Goal: Task Accomplishment & Management: Manage account settings

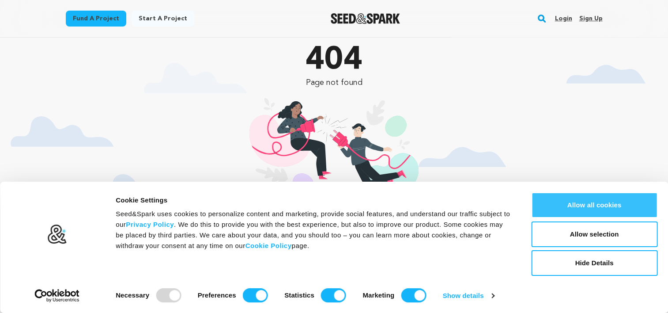
click at [606, 208] on button "Allow all cookies" at bounding box center [594, 205] width 126 height 26
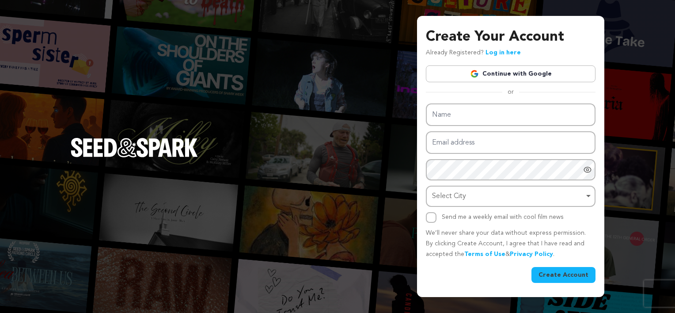
click at [479, 72] on img at bounding box center [474, 73] width 9 height 9
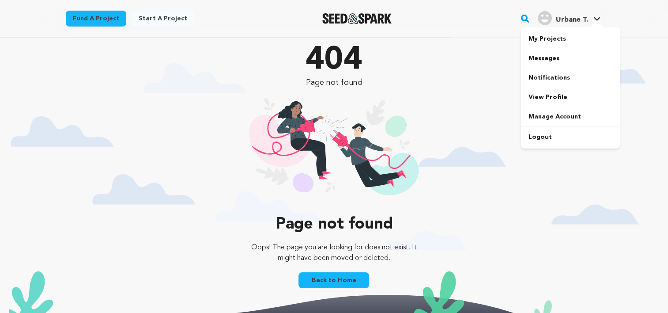
click at [593, 23] on div at bounding box center [597, 24] width 18 height 9
click at [549, 94] on link "View Profile" at bounding box center [570, 96] width 99 height 19
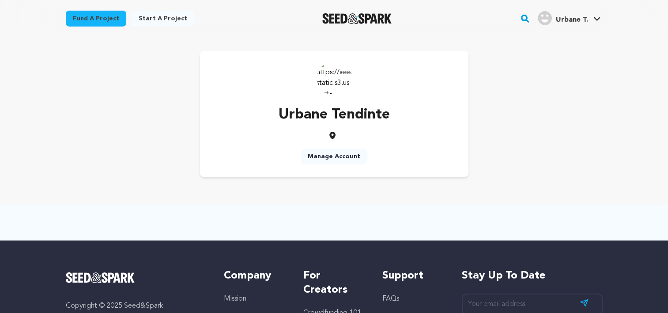
click at [340, 154] on link "Manage Account" at bounding box center [334, 156] width 67 height 16
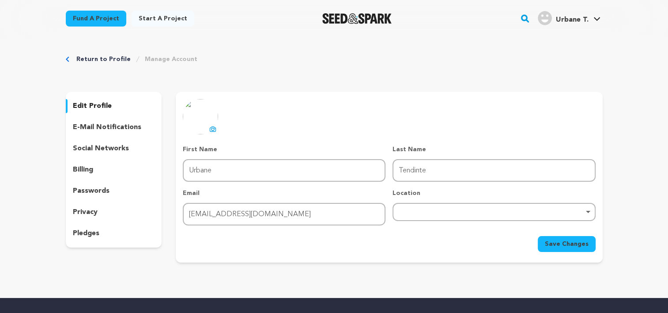
click at [214, 128] on icon at bounding box center [214, 129] width 4 height 3
click at [410, 211] on div "Remove item" at bounding box center [494, 212] width 194 height 4
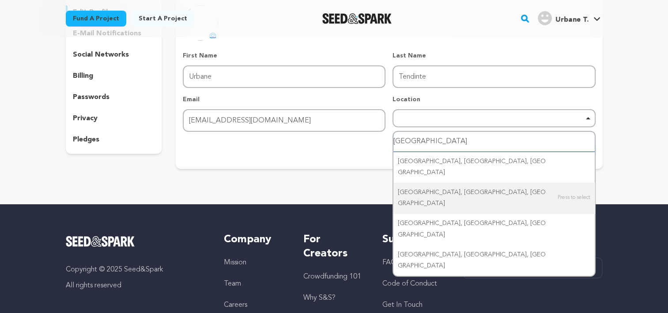
scroll to position [78, 0]
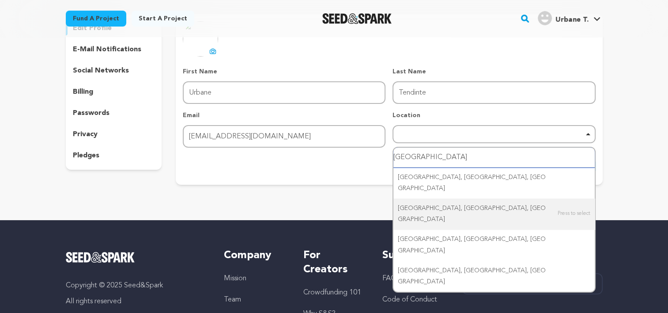
drag, startPoint x: 418, startPoint y: 156, endPoint x: 382, endPoint y: 157, distance: 36.2
click at [382, 157] on form "First Name First Name Urbane Last Name Last Name Tendinte Email Email tendinteu…" at bounding box center [389, 120] width 412 height 107
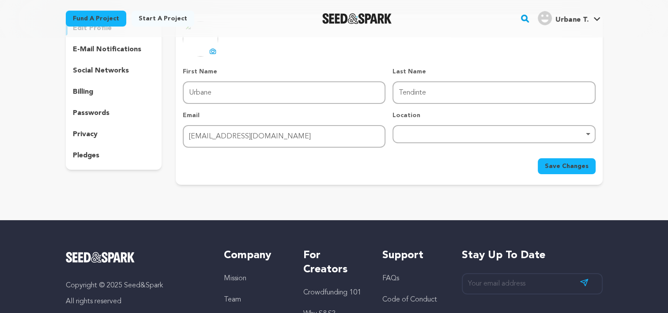
click at [415, 139] on div "Remove item" at bounding box center [494, 134] width 203 height 18
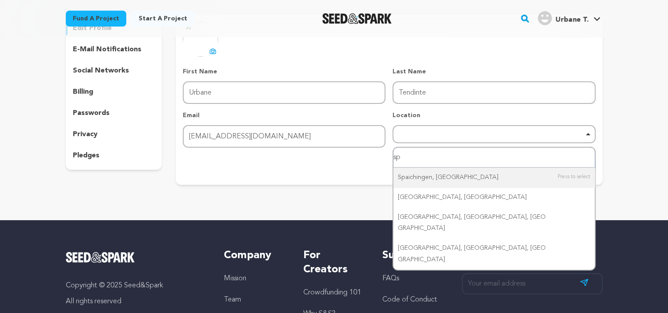
type input "spr"
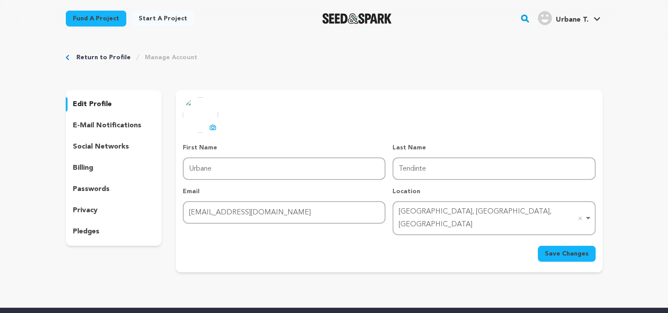
scroll to position [0, 0]
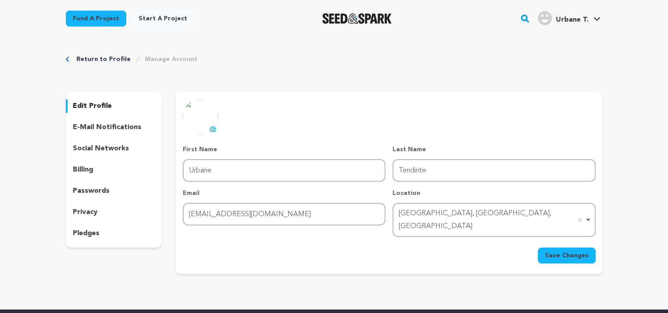
click at [99, 152] on p "social networks" at bounding box center [101, 148] width 56 height 11
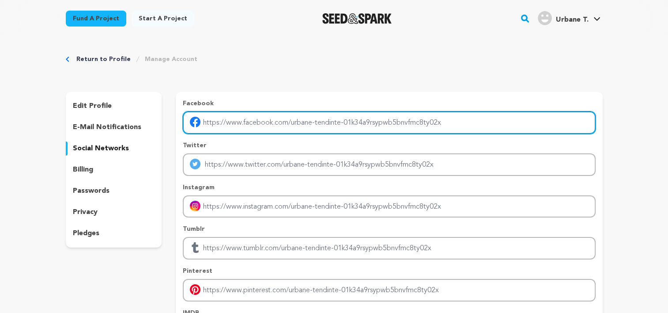
click at [403, 117] on input "Enter facebook profile link" at bounding box center [389, 122] width 412 height 23
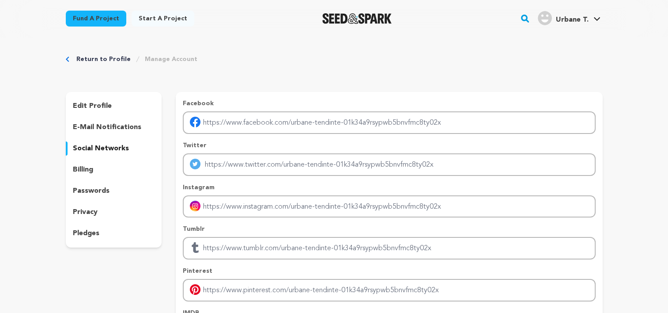
drag, startPoint x: 644, startPoint y: 162, endPoint x: 617, endPoint y: 156, distance: 27.6
click at [644, 162] on div "Return to Profile Manage Account edit profile e-mail notifications social netwo…" at bounding box center [334, 219] width 668 height 364
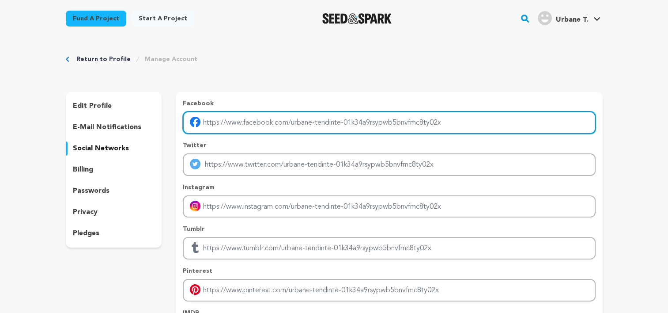
click at [391, 116] on input "Enter facebook profile link" at bounding box center [389, 122] width 412 height 23
paste input "tendinteurbane"
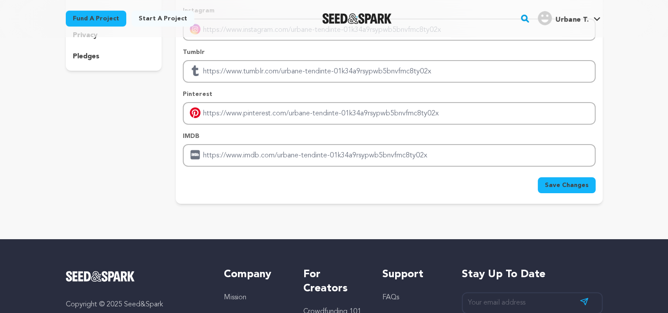
click at [561, 183] on span "Save Changes" at bounding box center [567, 185] width 44 height 9
type input "https://facebook.com/tendinteurbane"
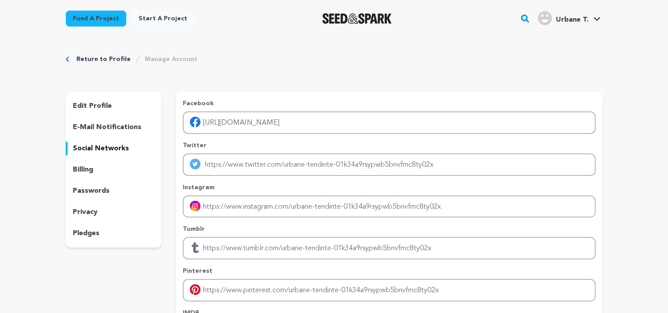
click at [99, 60] on link "Return to Profile" at bounding box center [103, 59] width 54 height 9
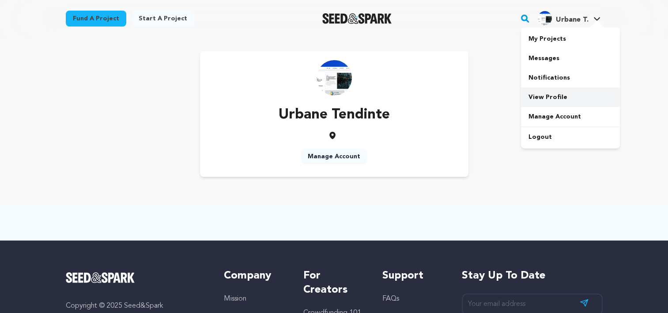
click at [556, 100] on link "View Profile" at bounding box center [570, 96] width 99 height 19
click at [540, 97] on link "View Profile" at bounding box center [570, 96] width 99 height 19
click at [326, 155] on link "Manage Account" at bounding box center [334, 156] width 67 height 16
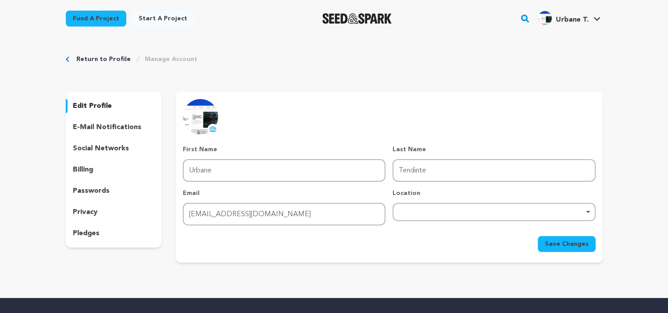
click at [94, 148] on p "social networks" at bounding box center [101, 148] width 56 height 11
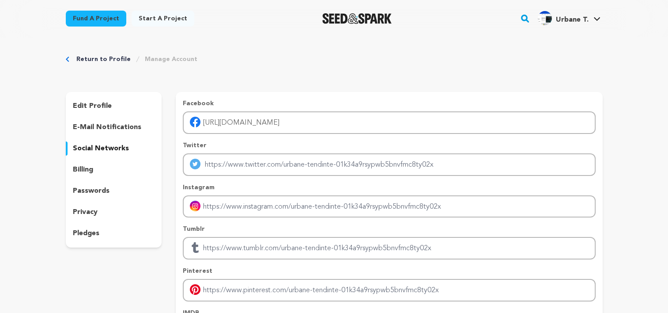
click at [84, 171] on p "billing" at bounding box center [83, 169] width 20 height 11
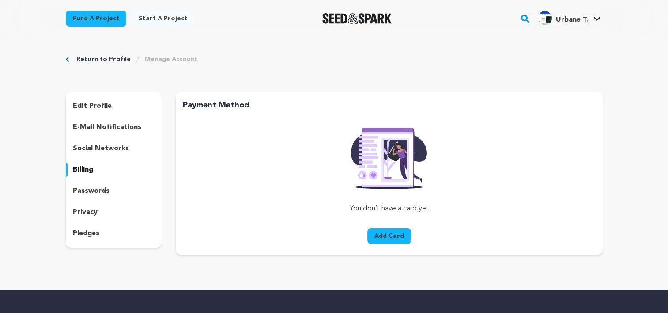
click at [100, 191] on p "passwords" at bounding box center [91, 190] width 37 height 11
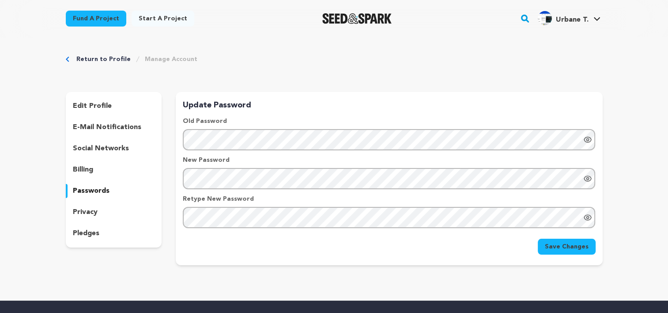
click at [88, 210] on p "privacy" at bounding box center [85, 212] width 25 height 11
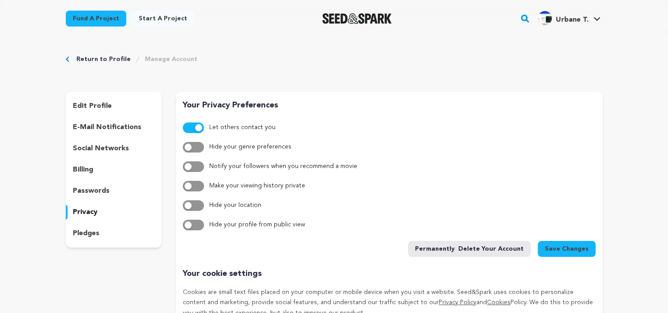
click at [97, 230] on p "pledges" at bounding box center [86, 233] width 26 height 11
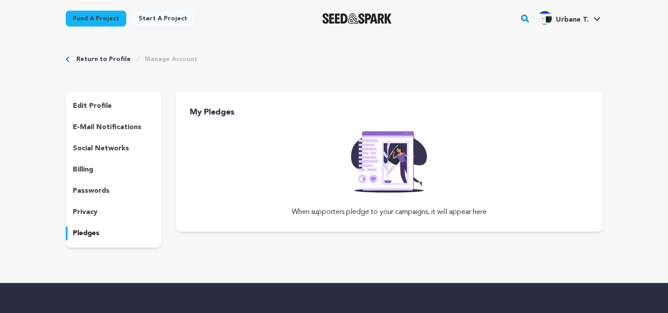
click at [74, 102] on p "edit profile" at bounding box center [92, 106] width 39 height 11
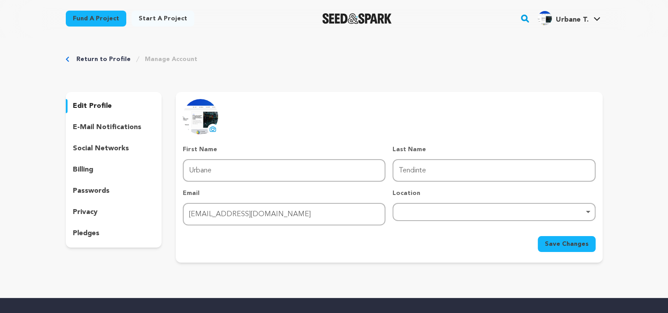
click at [583, 19] on span "Urbane T." at bounding box center [571, 19] width 33 height 7
